Goal: Check status: Check status

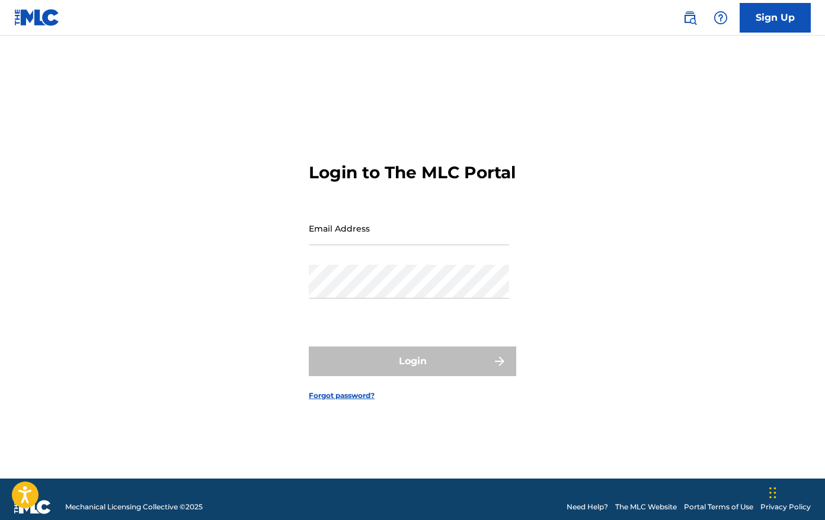
click at [380, 242] on input "Email Address" at bounding box center [409, 229] width 200 height 34
type input "[EMAIL_ADDRESS][DOMAIN_NAME]"
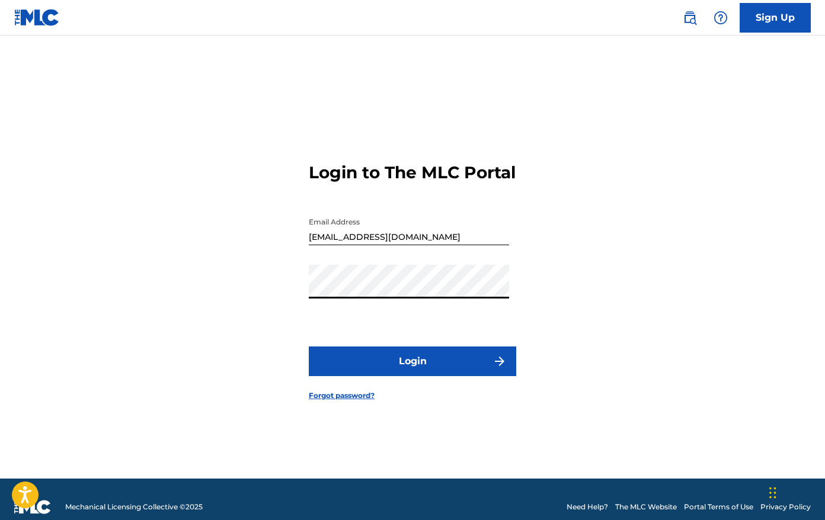
click at [393, 375] on button "Login" at bounding box center [412, 362] width 207 height 30
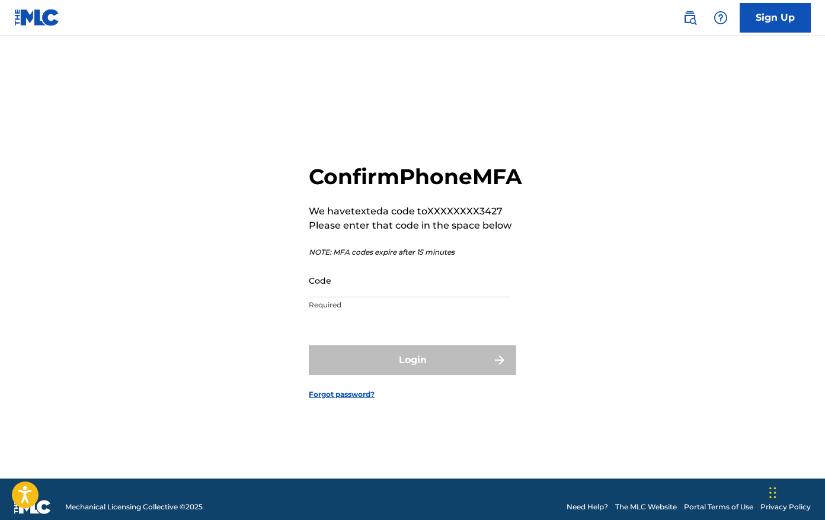
click at [360, 297] on input "Code" at bounding box center [409, 281] width 200 height 34
type input "852196"
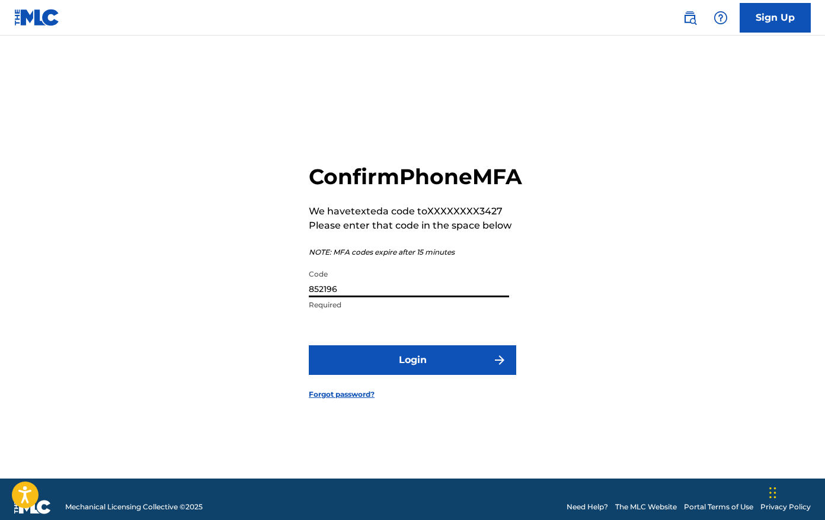
click at [399, 375] on button "Login" at bounding box center [412, 360] width 207 height 30
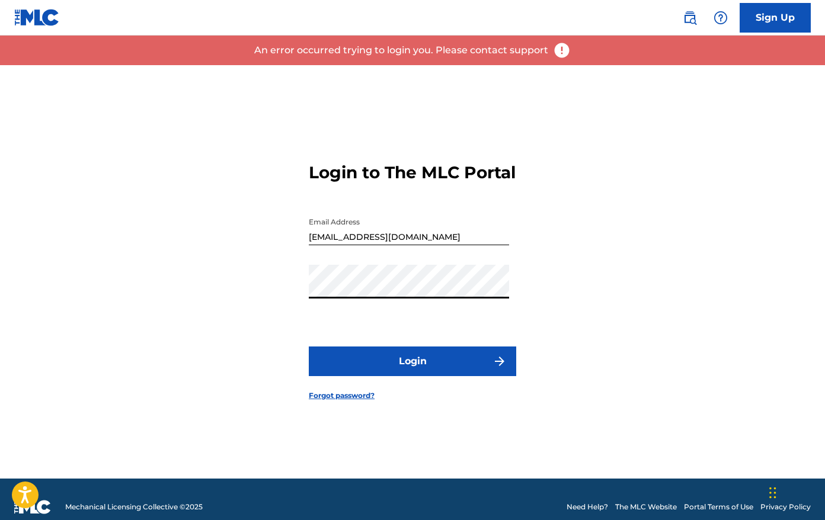
click at [411, 364] on button "Login" at bounding box center [412, 362] width 207 height 30
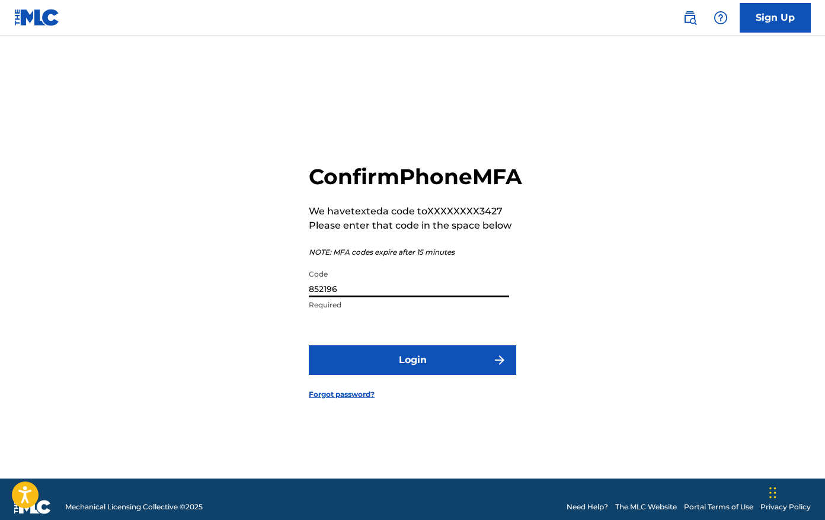
drag, startPoint x: 352, startPoint y: 303, endPoint x: 276, endPoint y: 300, distance: 76.5
click at [276, 300] on div "Confirm Phone MFA We have texted a code to XXXXXXXX3427 Please enter that code …" at bounding box center [412, 272] width 825 height 414
type input "036233"
click at [375, 375] on button "Login" at bounding box center [412, 360] width 207 height 30
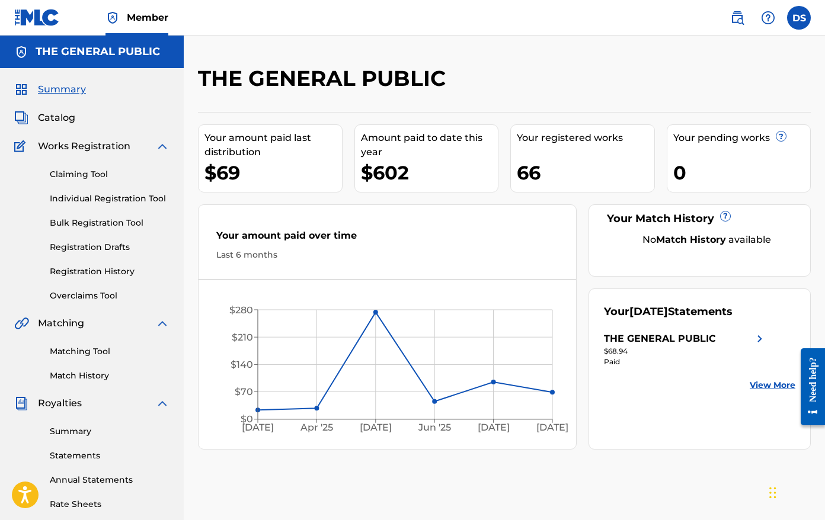
click at [756, 339] on img at bounding box center [760, 339] width 14 height 14
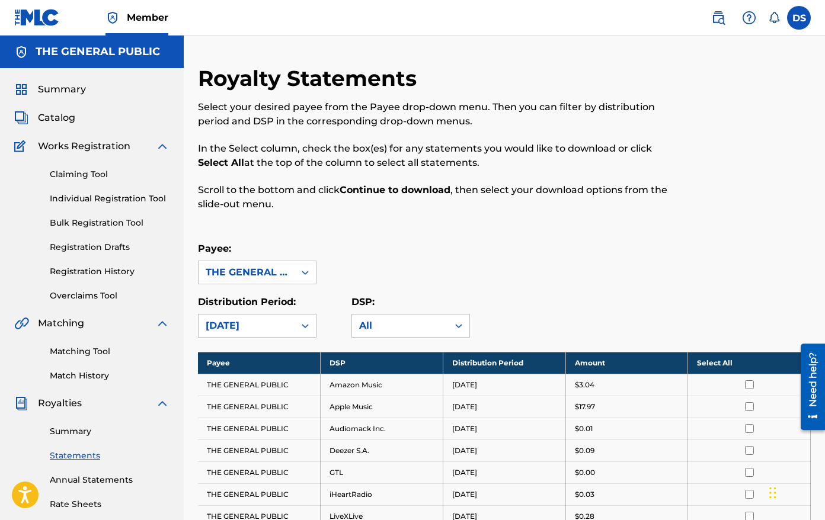
click at [77, 435] on link "Summary" at bounding box center [110, 431] width 120 height 12
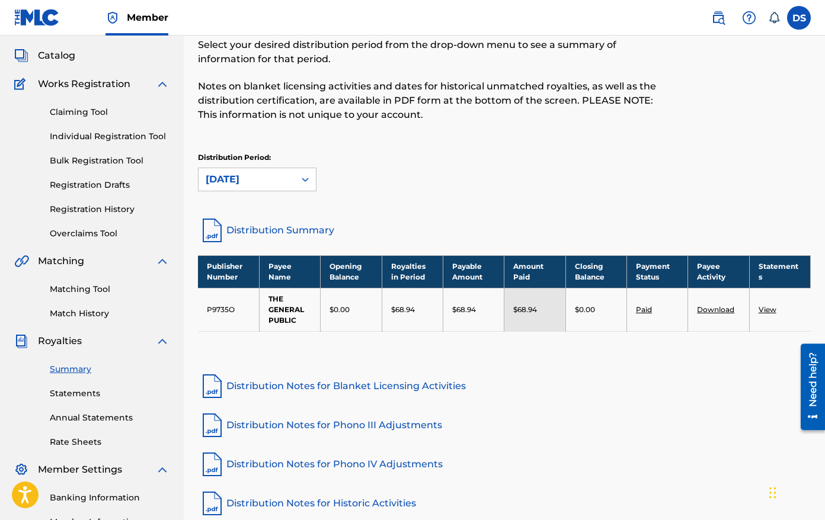
scroll to position [95, 0]
